Goal: Task Accomplishment & Management: Use online tool/utility

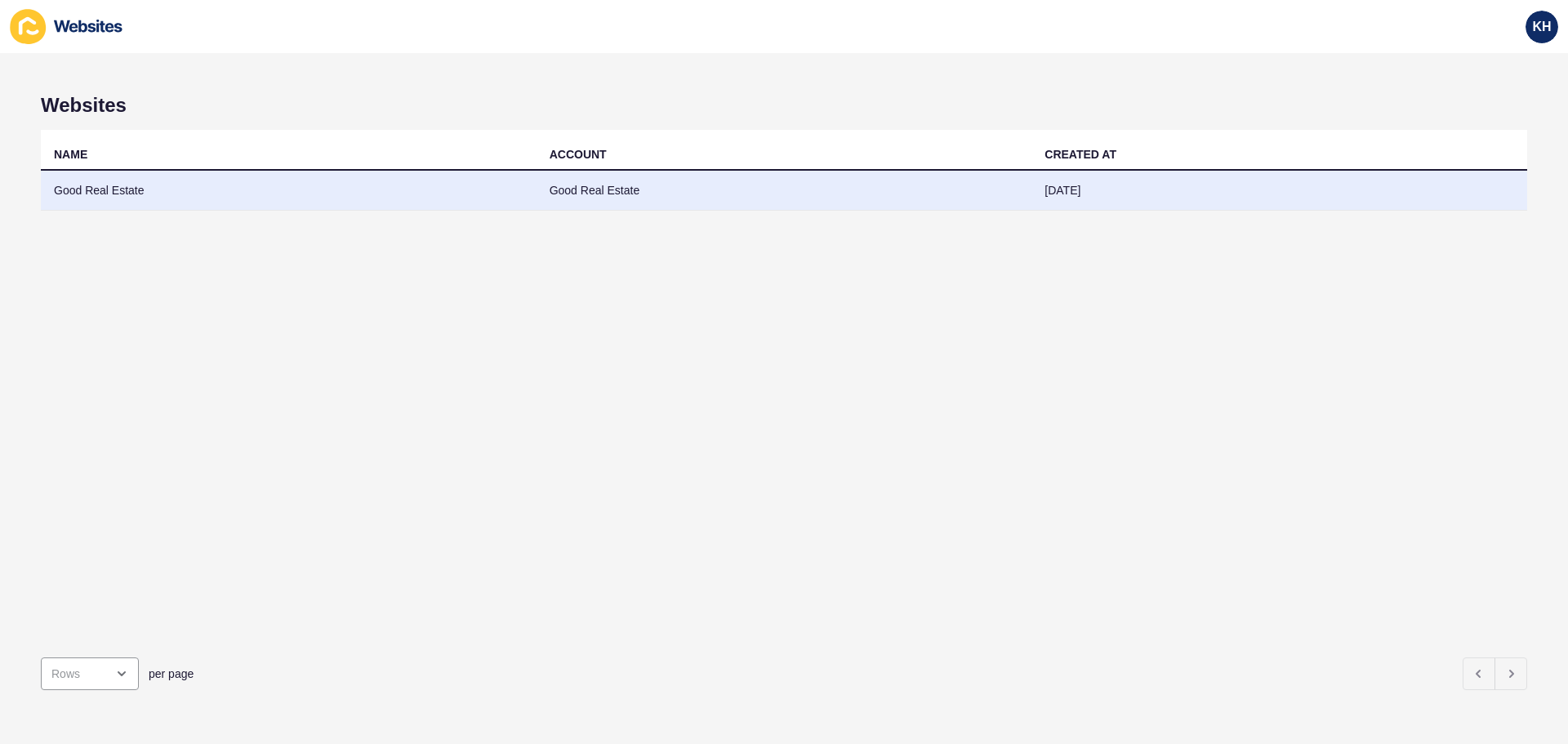
click at [130, 191] on td "Good Real Estate" at bounding box center [289, 191] width 496 height 40
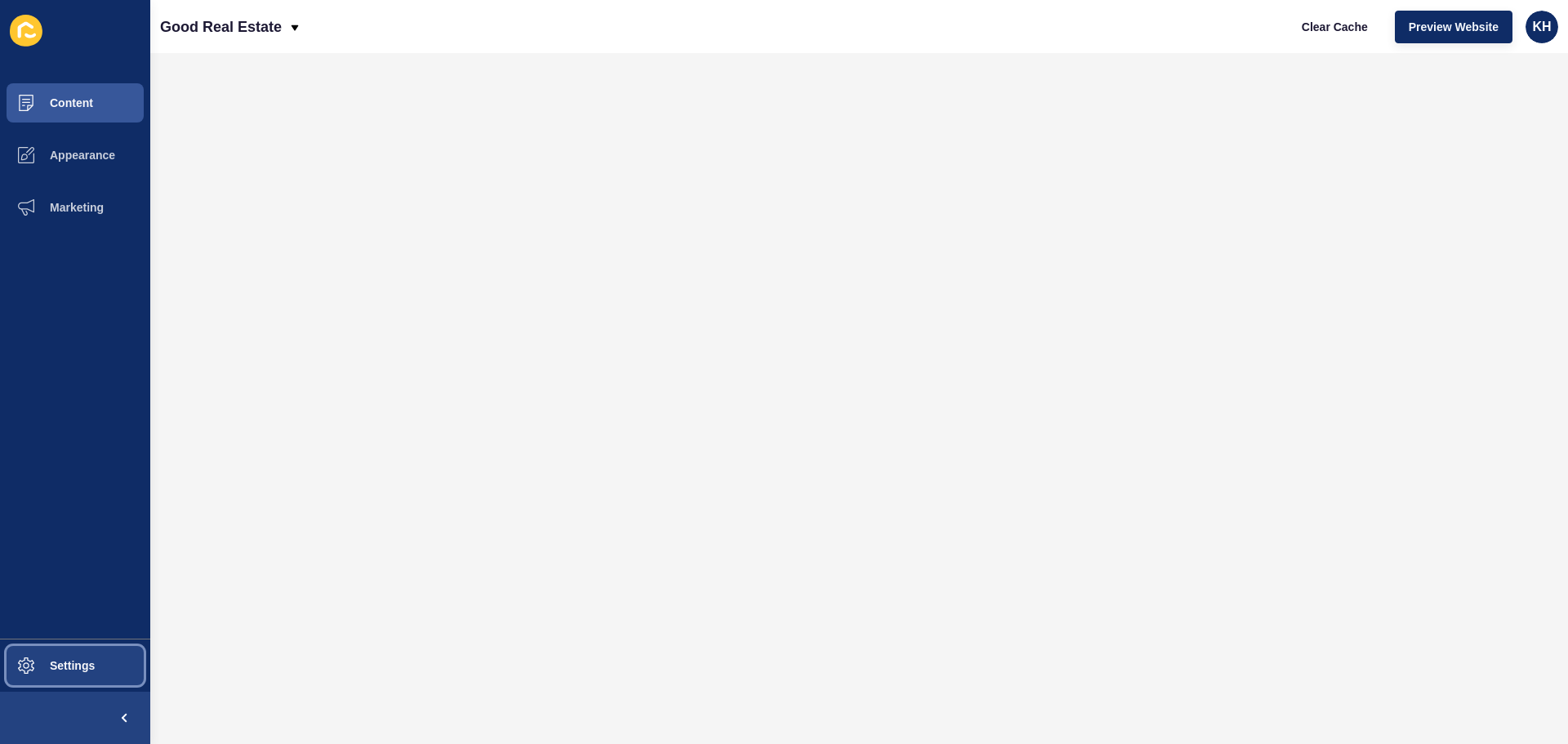
click at [73, 678] on button "Settings" at bounding box center [75, 665] width 150 height 52
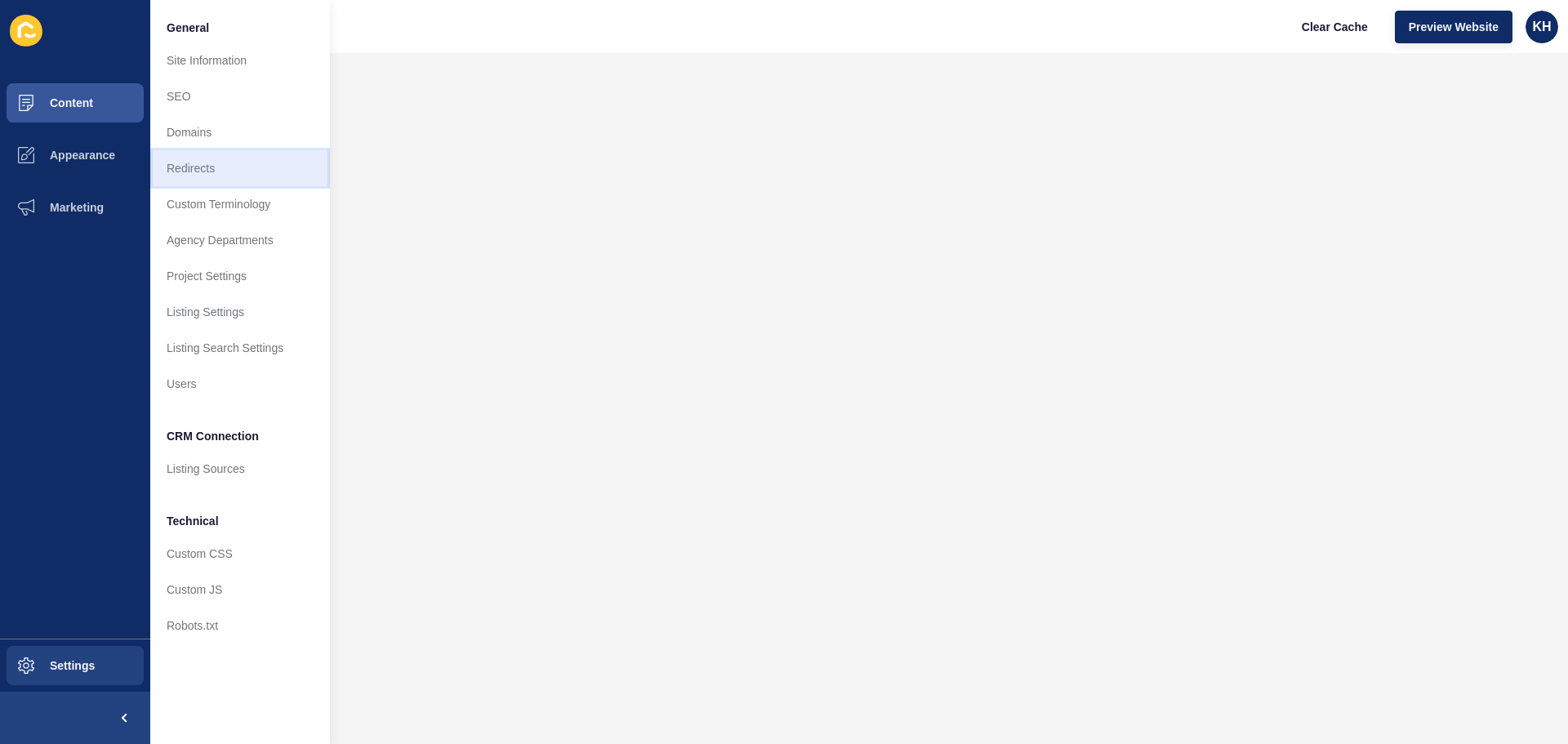
click at [196, 172] on link "Redirects" at bounding box center [240, 168] width 180 height 36
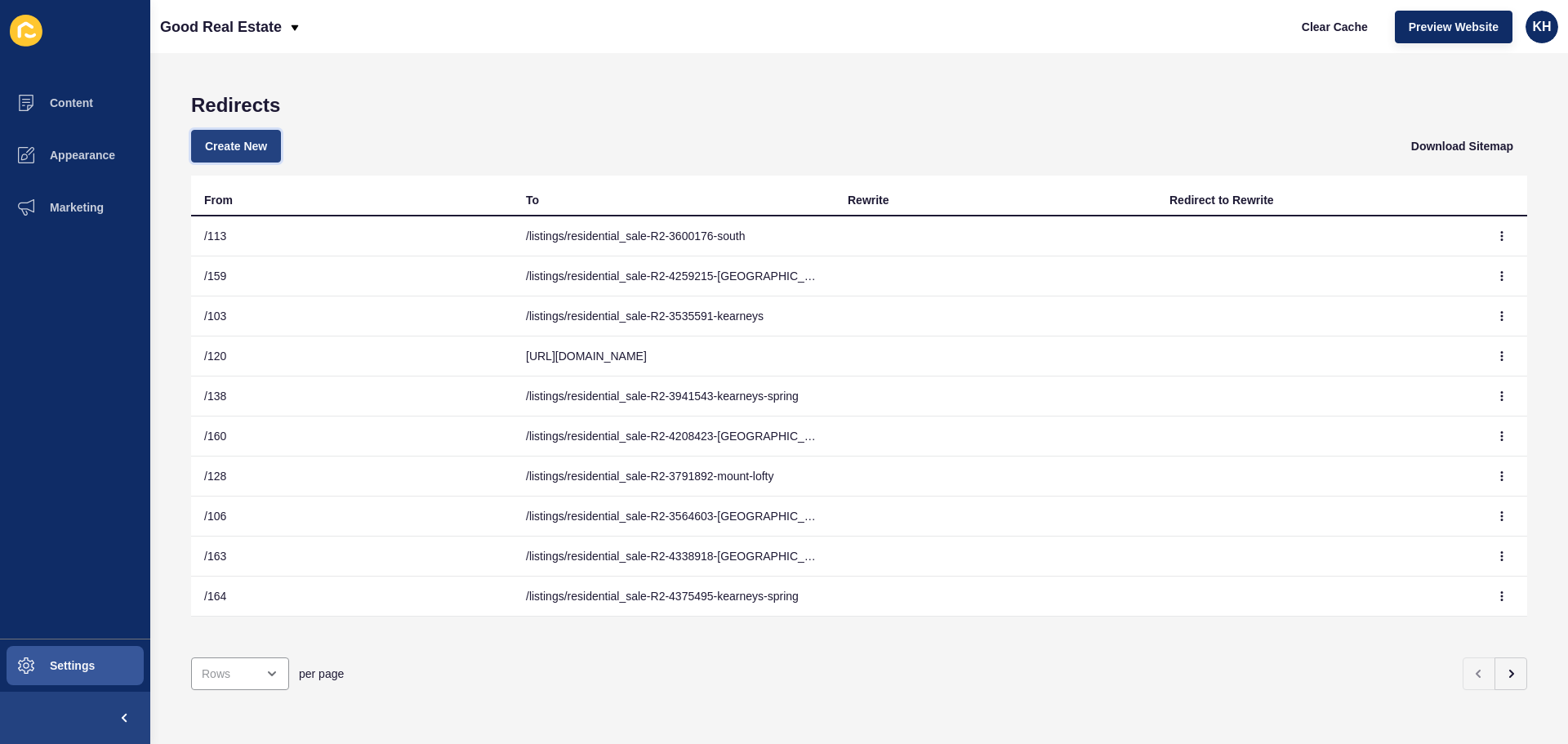
click at [237, 146] on span "Create New" at bounding box center [236, 146] width 62 height 16
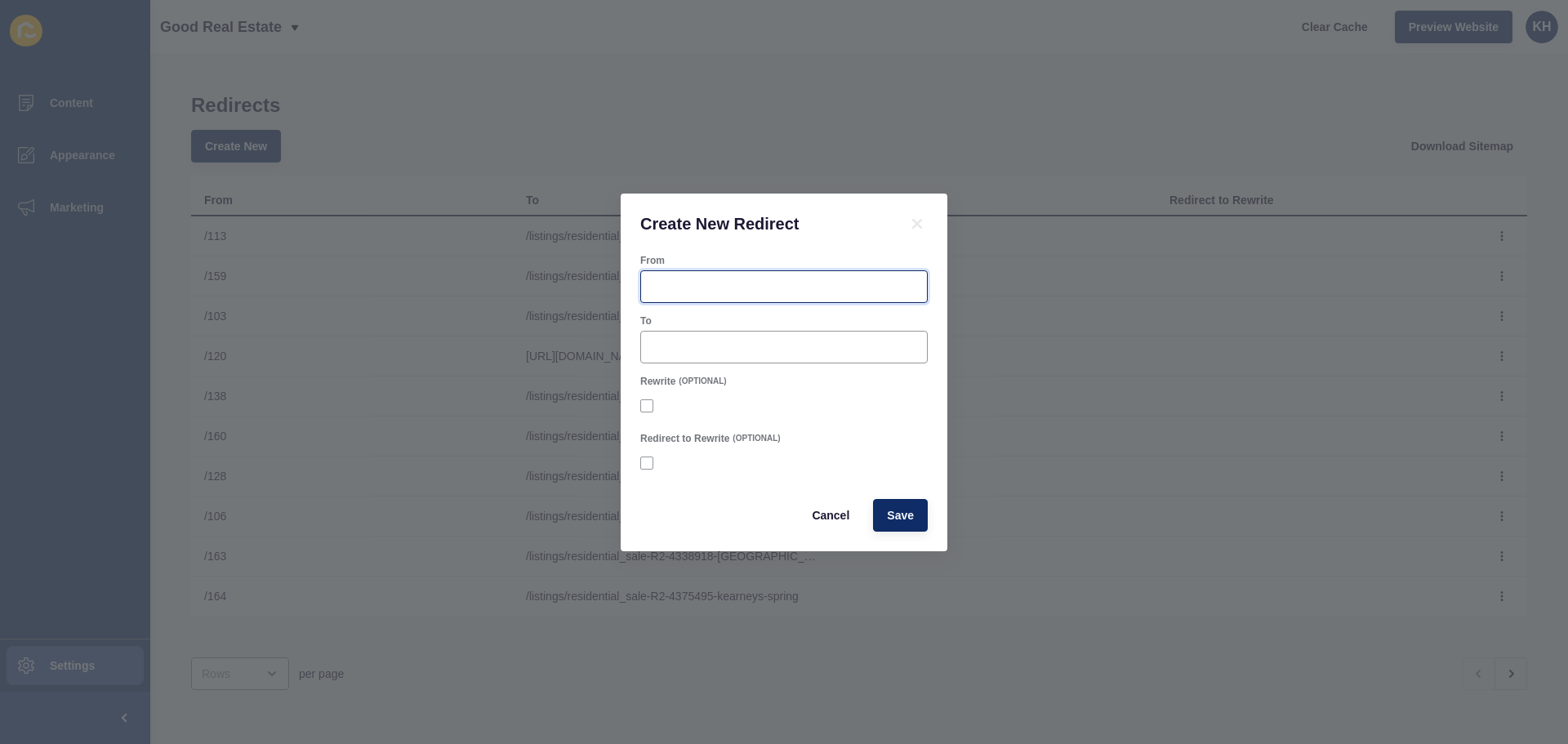
click at [671, 289] on input "From" at bounding box center [784, 287] width 266 height 16
type input "181"
click at [706, 347] on input "To" at bounding box center [784, 347] width 266 height 16
paste input "listings/residential_sale-R2-4685440-[GEOGRAPHIC_DATA]"
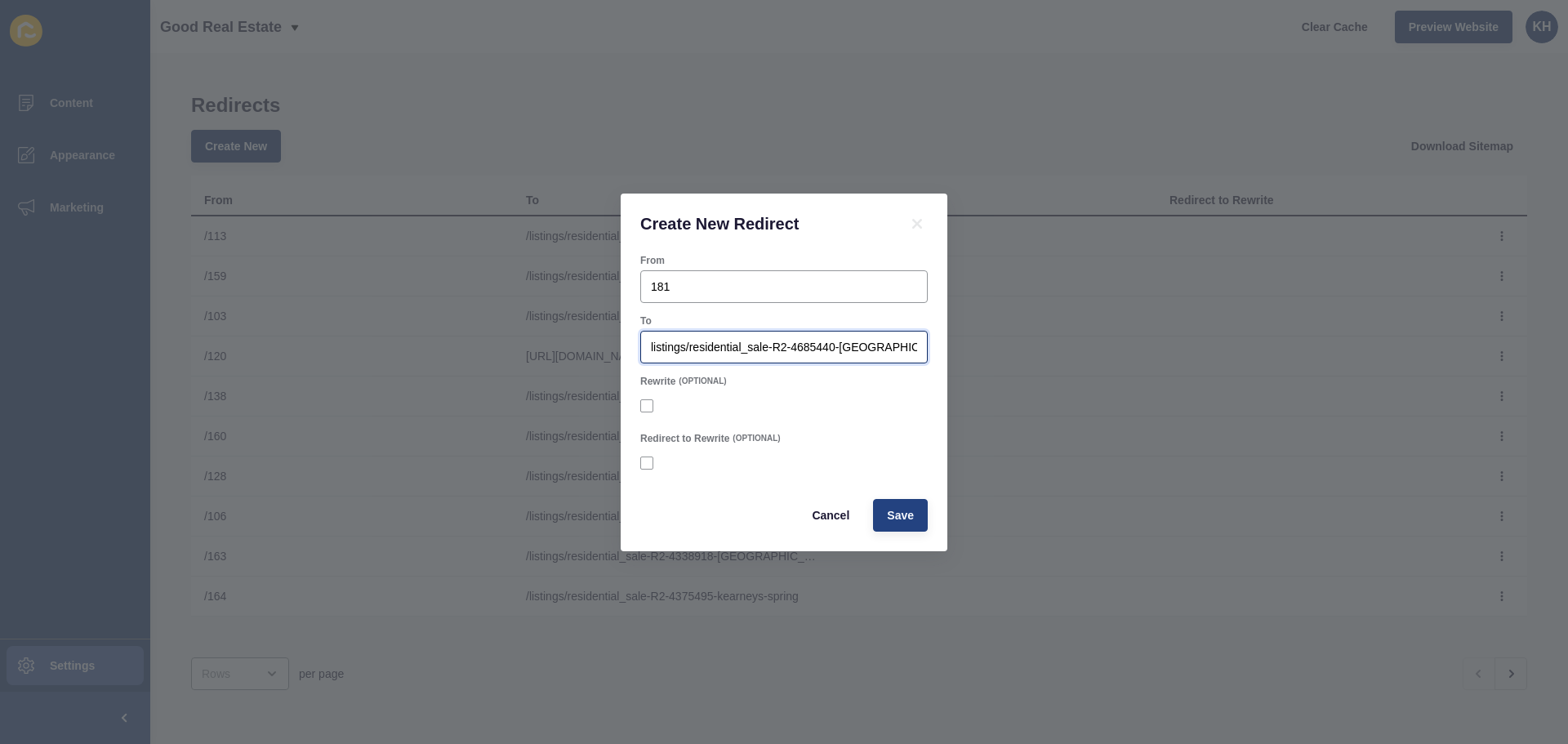
type input "listings/residential_sale-R2-4685440-[GEOGRAPHIC_DATA]"
click at [902, 515] on span "Save" at bounding box center [900, 516] width 27 height 16
